Goal: Information Seeking & Learning: Find specific fact

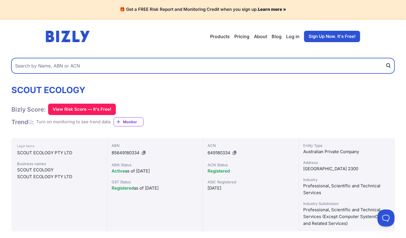
click at [139, 64] on input "text" at bounding box center [202, 65] width 383 height 15
paste input "AVEO NEWSTEAD HOLDINGS PTY LIMITED"
click at [212, 67] on input "AVEO NEWSTEAD HOLDINGS PTY LIMITED" at bounding box center [202, 65] width 383 height 15
paste input "99615388497"
paste input "text"
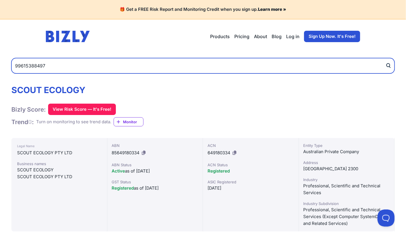
type input "99615388497"
click at [386, 58] on button "submit" at bounding box center [390, 65] width 9 height 15
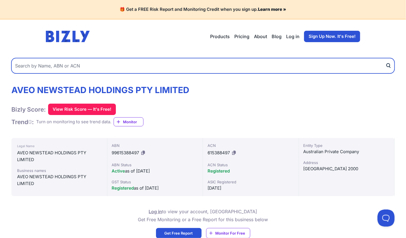
click at [135, 63] on input "text" at bounding box center [202, 65] width 383 height 15
paste input "46608643714"
type input "46608643714"
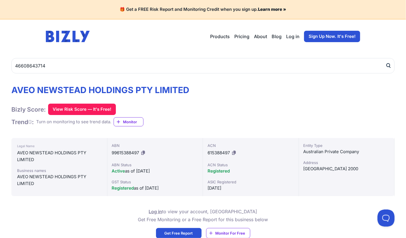
click at [394, 67] on button "submit" at bounding box center [390, 65] width 9 height 15
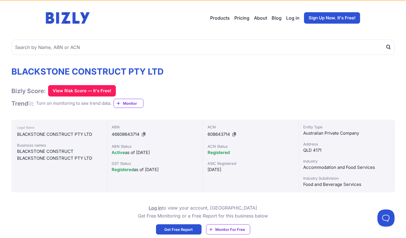
scroll to position [28, 0]
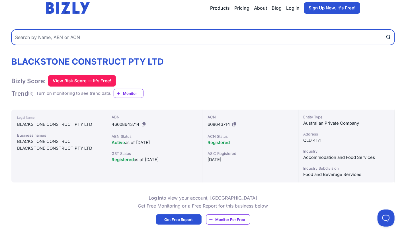
click at [257, 42] on input "text" at bounding box center [202, 37] width 383 height 15
paste input "69399737911"
type input "69399737911"
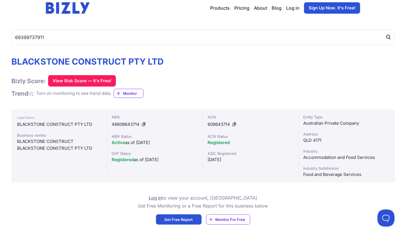
click at [389, 35] on icon "submit" at bounding box center [388, 36] width 3 height 3
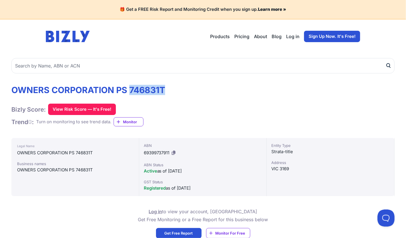
drag, startPoint x: 130, startPoint y: 89, endPoint x: 170, endPoint y: 88, distance: 40.8
click at [170, 88] on div "OWNERS CORPORATION PS 746831T Bizly Score: View Risk Score — It's Free! View Ri…" at bounding box center [202, 106] width 383 height 42
copy h1 "746831T"
drag, startPoint x: 170, startPoint y: 88, endPoint x: 180, endPoint y: 104, distance: 18.8
click at [181, 103] on div "OWNERS CORPORATION PS 746831T Bizly Score: View Risk Score — It's Free! View Ri…" at bounding box center [202, 106] width 383 height 42
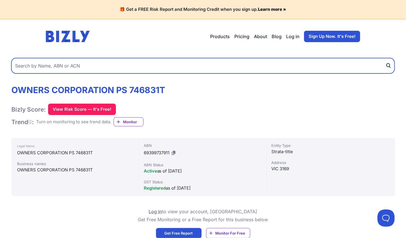
click at [79, 69] on input "text" at bounding box center [202, 65] width 383 height 15
paste input "45132935105"
type input "45132935105"
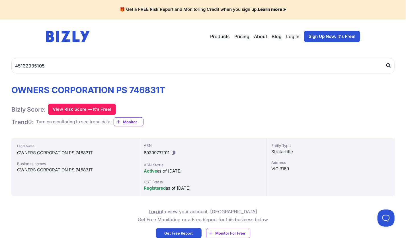
click at [388, 69] on button "submit" at bounding box center [390, 65] width 9 height 15
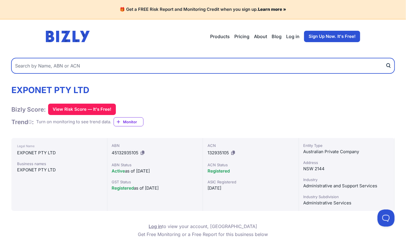
click at [153, 63] on input "text" at bounding box center [202, 65] width 383 height 15
paste input "27621534325"
type input "27621534325"
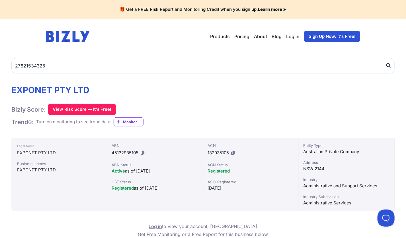
click at [391, 67] on icon "submit" at bounding box center [389, 66] width 6 height 6
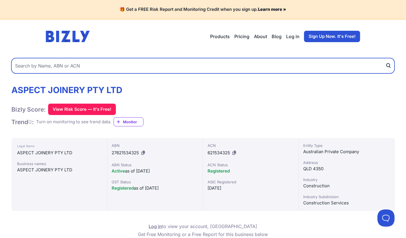
click at [243, 65] on input "text" at bounding box center [202, 65] width 383 height 15
paste input "76146190516"
type input "76146190516"
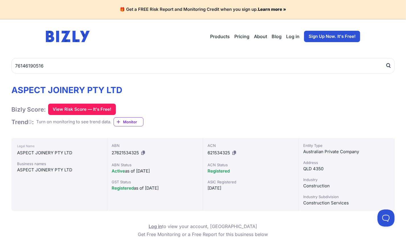
click at [387, 65] on icon "submit" at bounding box center [389, 66] width 6 height 6
